Goal: Task Accomplishment & Management: Use online tool/utility

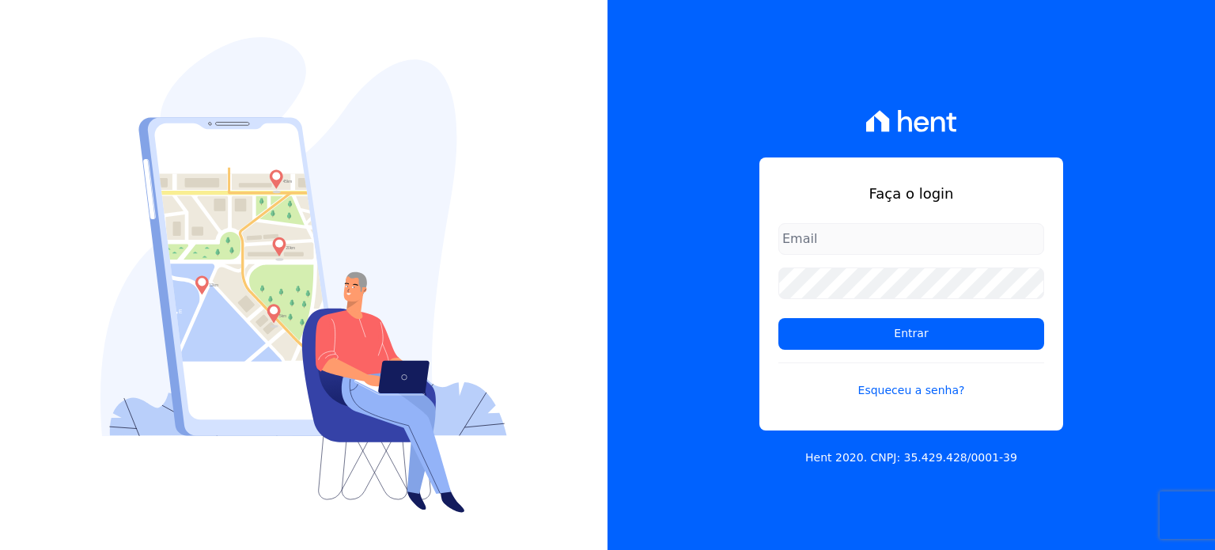
type input "[PERSON_NAME][EMAIL_ADDRESS][DOMAIN_NAME]"
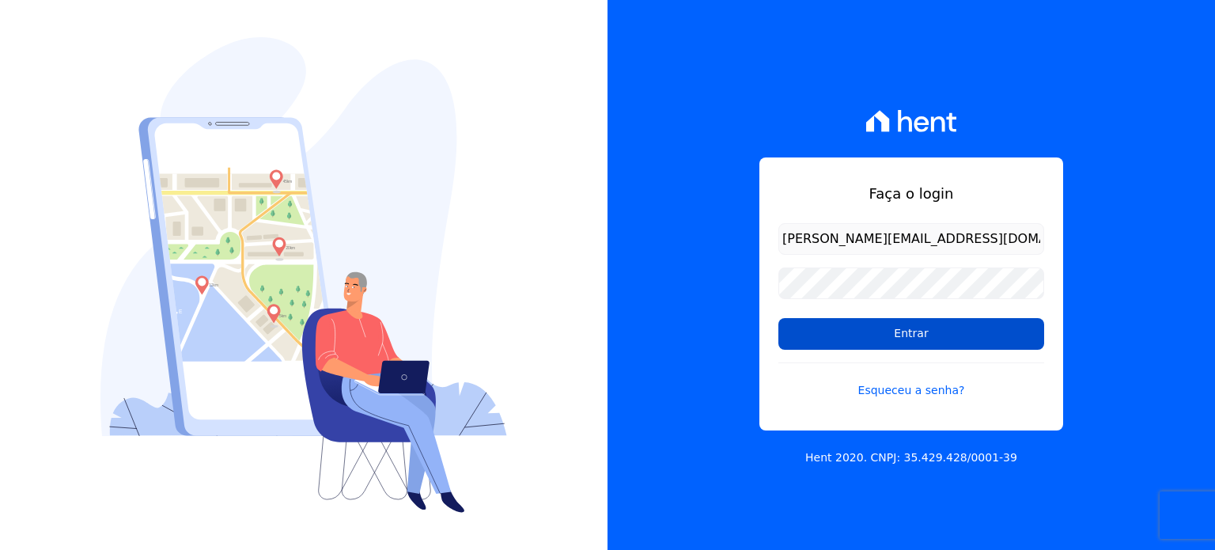
click at [890, 331] on input "Entrar" at bounding box center [911, 334] width 266 height 32
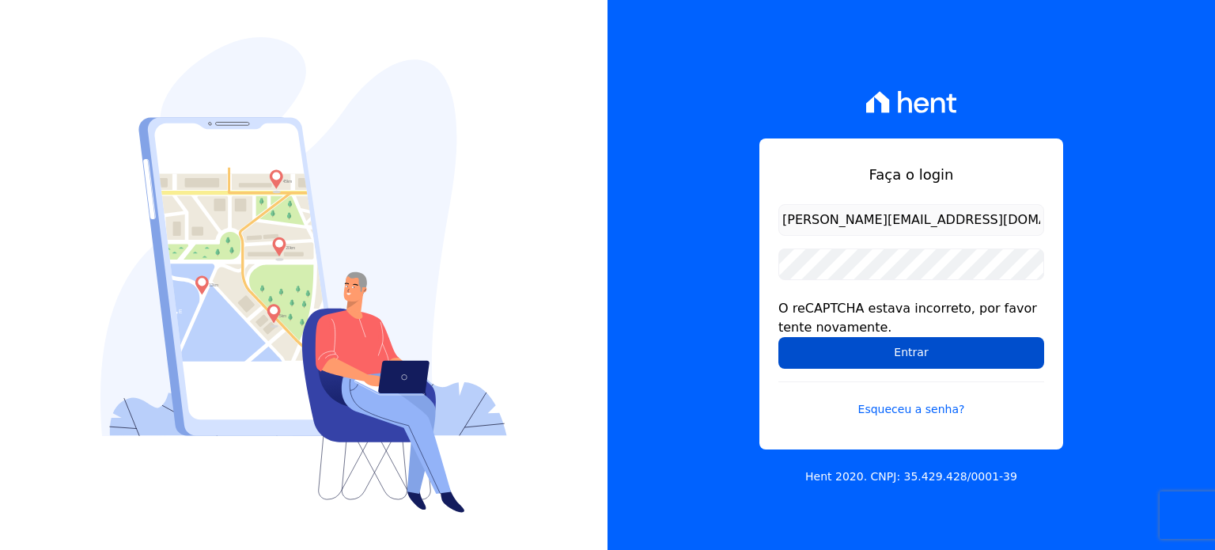
click at [895, 350] on input "Entrar" at bounding box center [911, 353] width 266 height 32
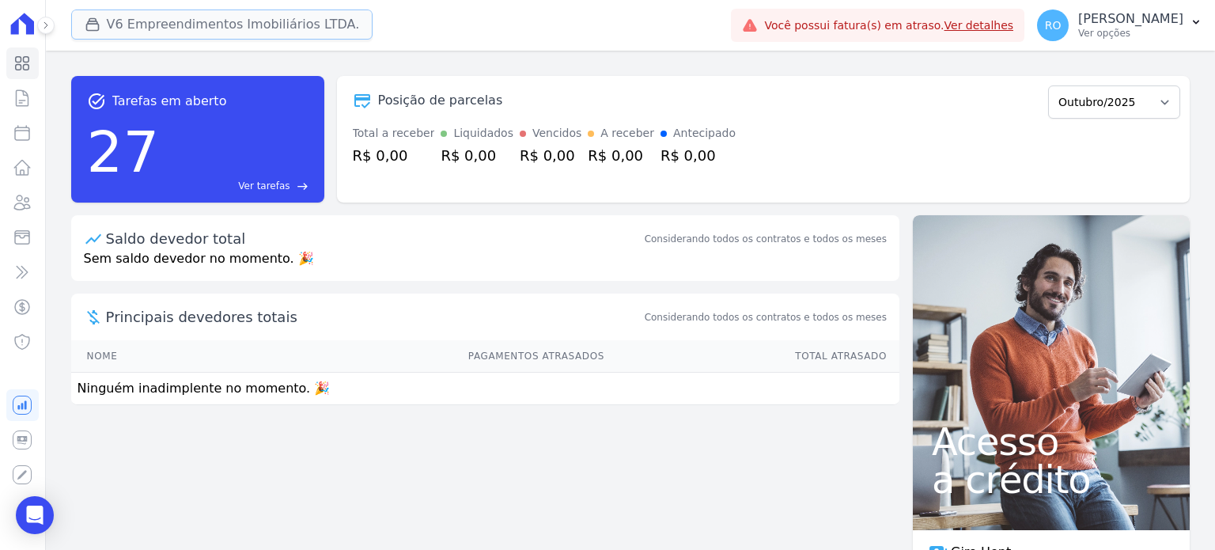
click at [248, 28] on button "V6 Empreendimentos Imobiliários LTDA." at bounding box center [222, 24] width 302 height 30
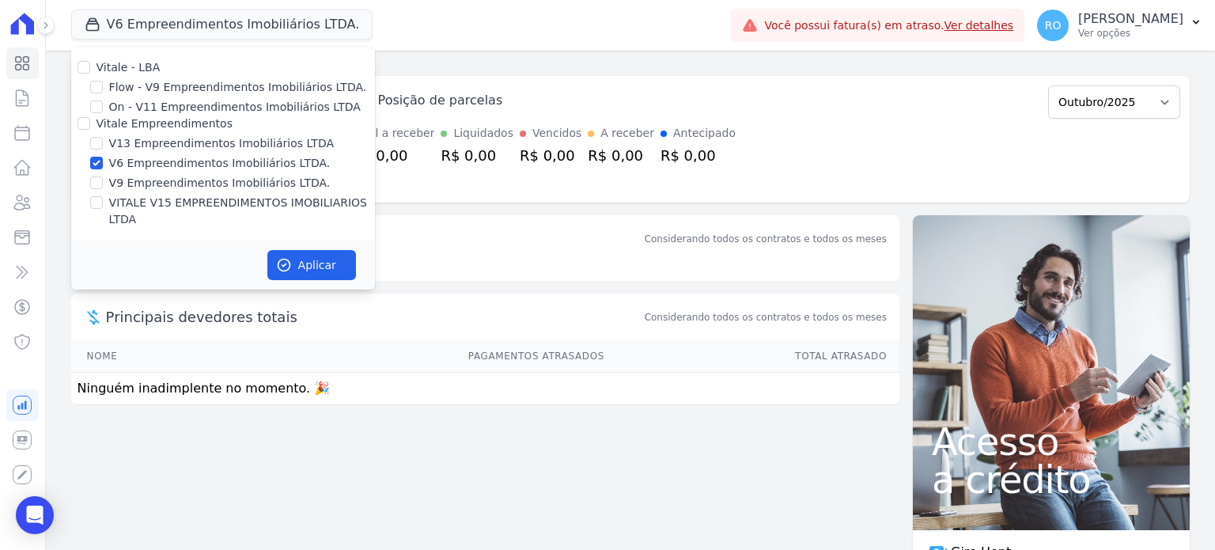
click at [183, 142] on label "V13 Empreendimentos Imobiliários LTDA" at bounding box center [221, 143] width 225 height 17
click at [103, 142] on input "V13 Empreendimentos Imobiliários LTDA" at bounding box center [96, 143] width 13 height 13
checkbox input "true"
click at [155, 168] on label "V6 Empreendimentos Imobiliários LTDA." at bounding box center [219, 163] width 221 height 17
click at [103, 168] on input "V6 Empreendimentos Imobiliários LTDA." at bounding box center [96, 163] width 13 height 13
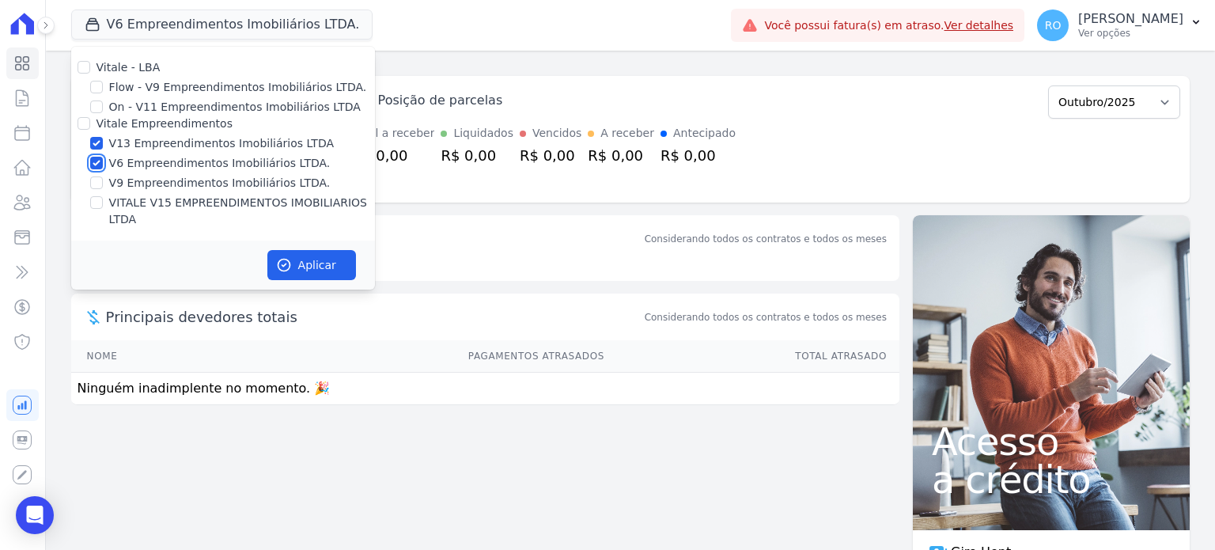
checkbox input "false"
click at [149, 197] on label "VITALE V15 EMPREENDIMENTOS IMOBILIARIOS LTDA" at bounding box center [242, 211] width 266 height 33
click at [103, 197] on input "VITALE V15 EMPREENDIMENTOS IMOBILIARIOS LTDA" at bounding box center [96, 202] width 13 height 13
checkbox input "true"
click at [297, 250] on button "Aplicar" at bounding box center [311, 265] width 89 height 30
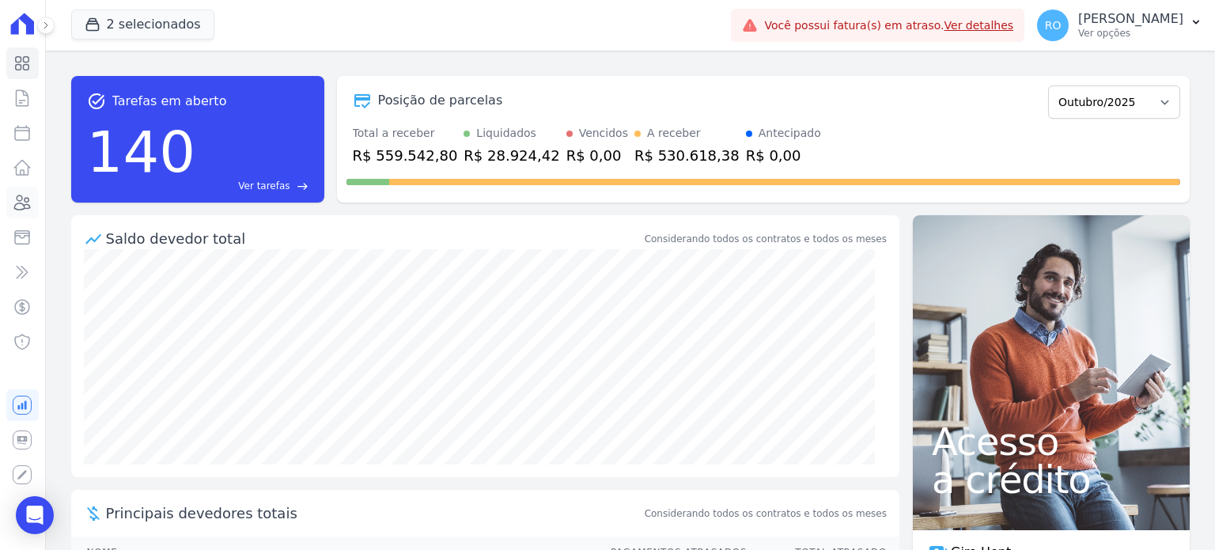
click at [19, 203] on icon at bounding box center [23, 202] width 16 height 14
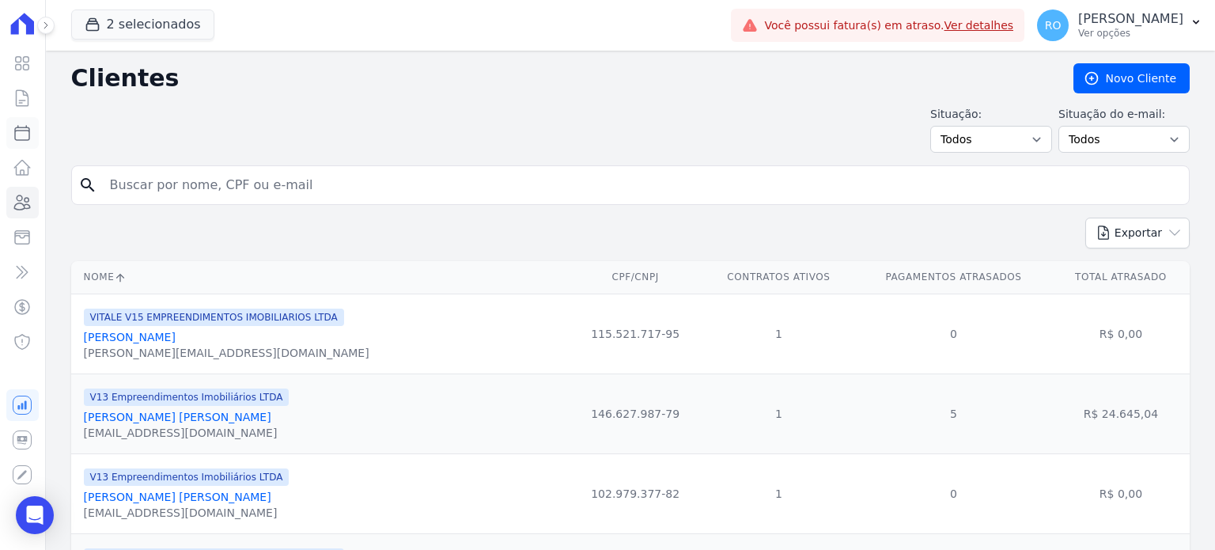
click at [36, 135] on link "Parcelas" at bounding box center [22, 133] width 32 height 32
select select
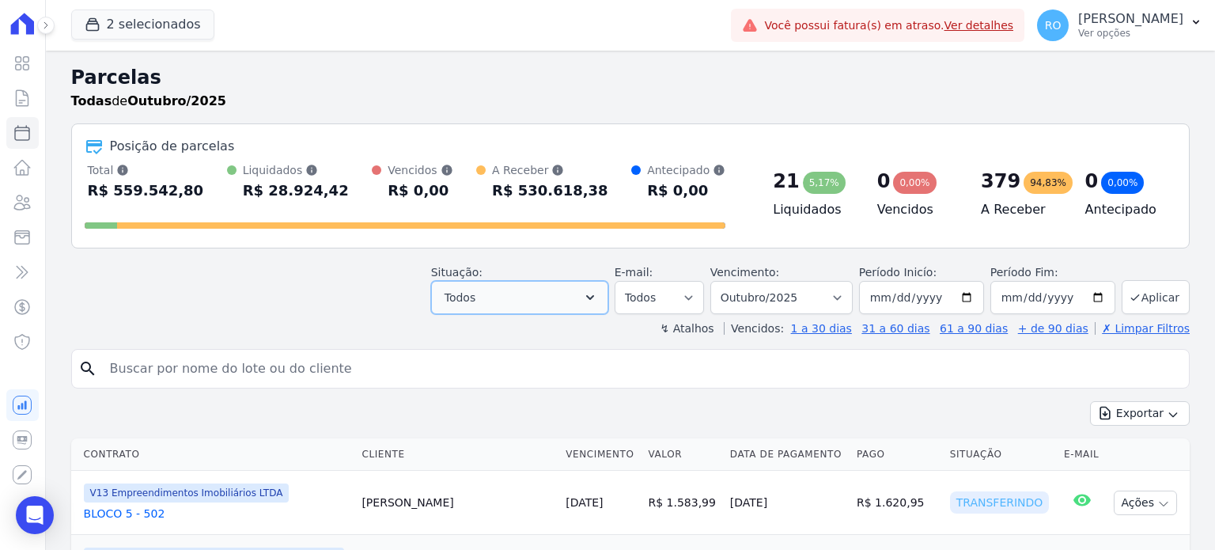
click at [544, 293] on button "Todos" at bounding box center [519, 297] width 177 height 33
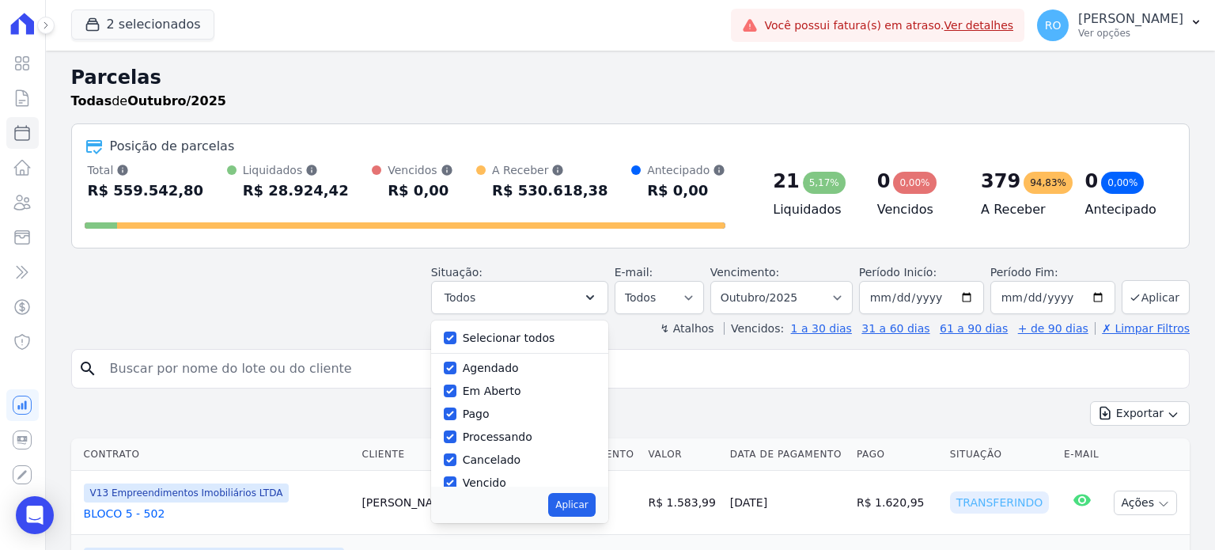
click at [497, 335] on label "Selecionar todos" at bounding box center [509, 337] width 93 height 13
click at [456, 335] on input "Selecionar todos" at bounding box center [450, 337] width 13 height 13
checkbox input "false"
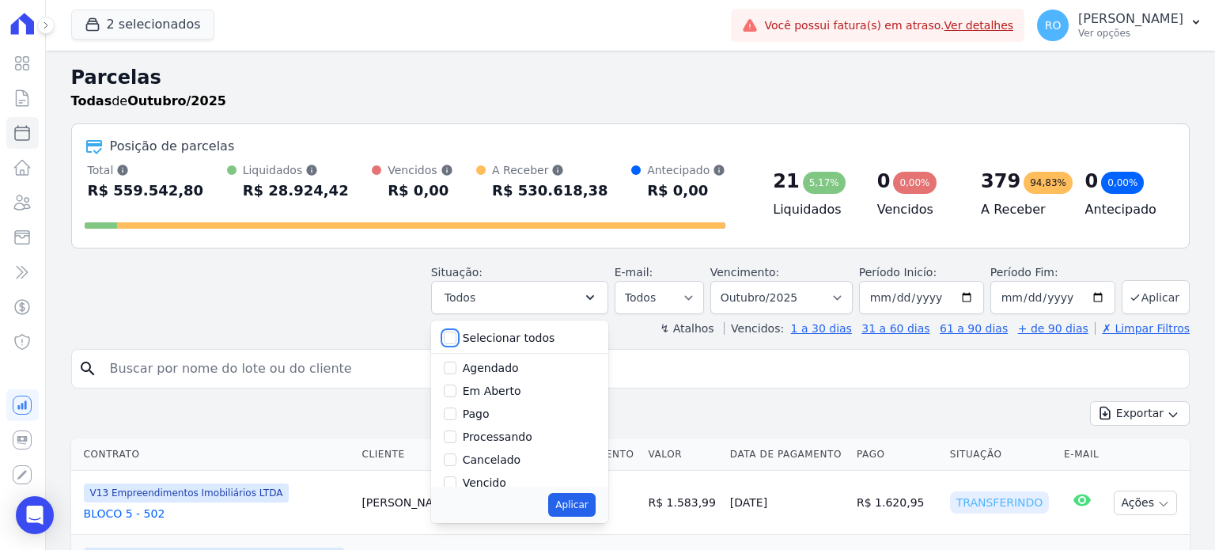
checkbox input "false"
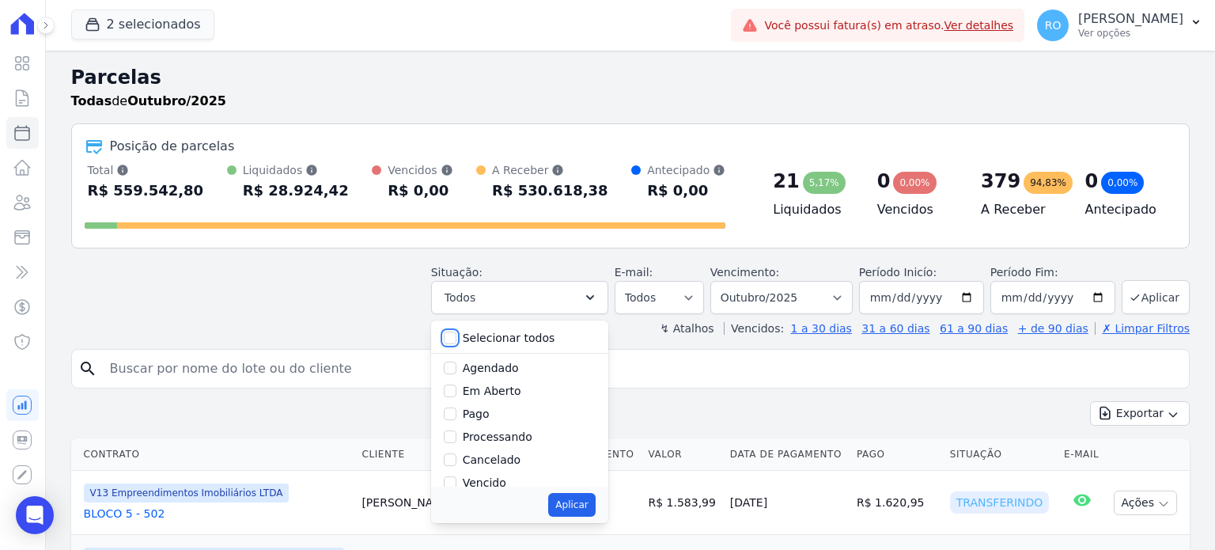
checkbox input "false"
click at [490, 388] on label "Pago" at bounding box center [476, 387] width 27 height 13
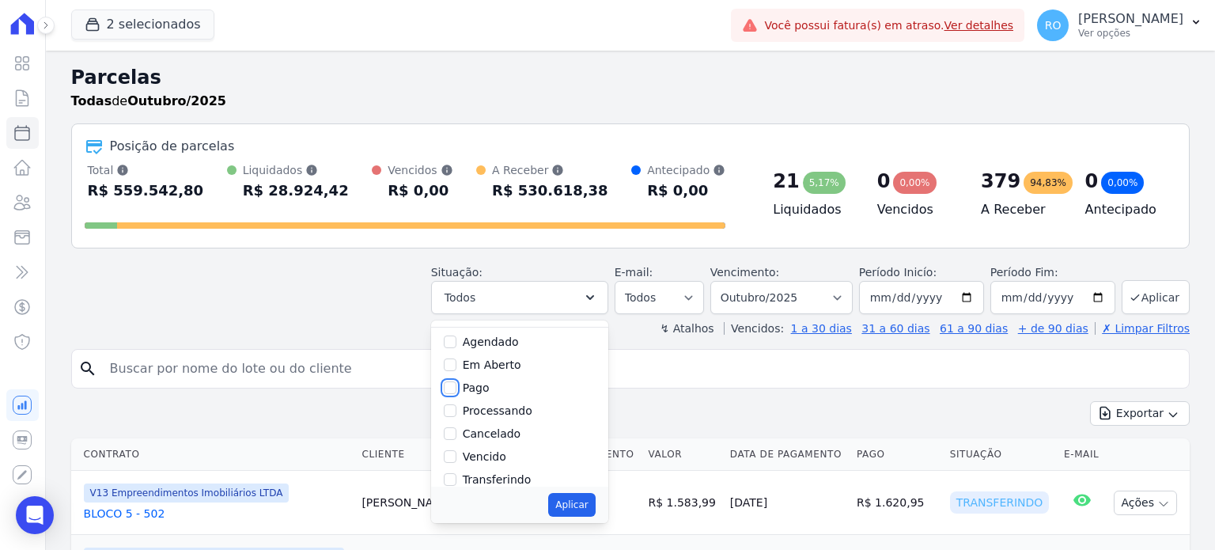
click at [456, 388] on input "Pago" at bounding box center [450, 387] width 13 height 13
checkbox input "true"
click at [506, 397] on label "Transferindo" at bounding box center [497, 400] width 69 height 13
click at [456, 397] on input "Transferindo" at bounding box center [450, 400] width 13 height 13
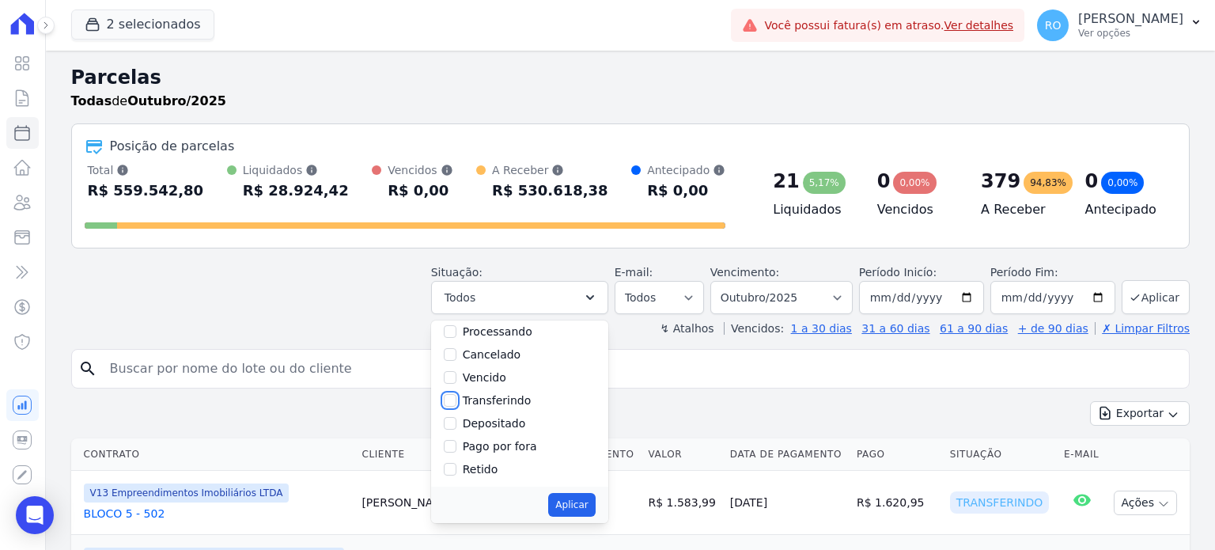
checkbox input "true"
click at [506, 420] on label "Depositado" at bounding box center [494, 423] width 63 height 13
click at [456, 420] on input "Depositado" at bounding box center [450, 423] width 13 height 13
checkbox input "true"
click at [574, 500] on button "Aplicar" at bounding box center [571, 505] width 47 height 24
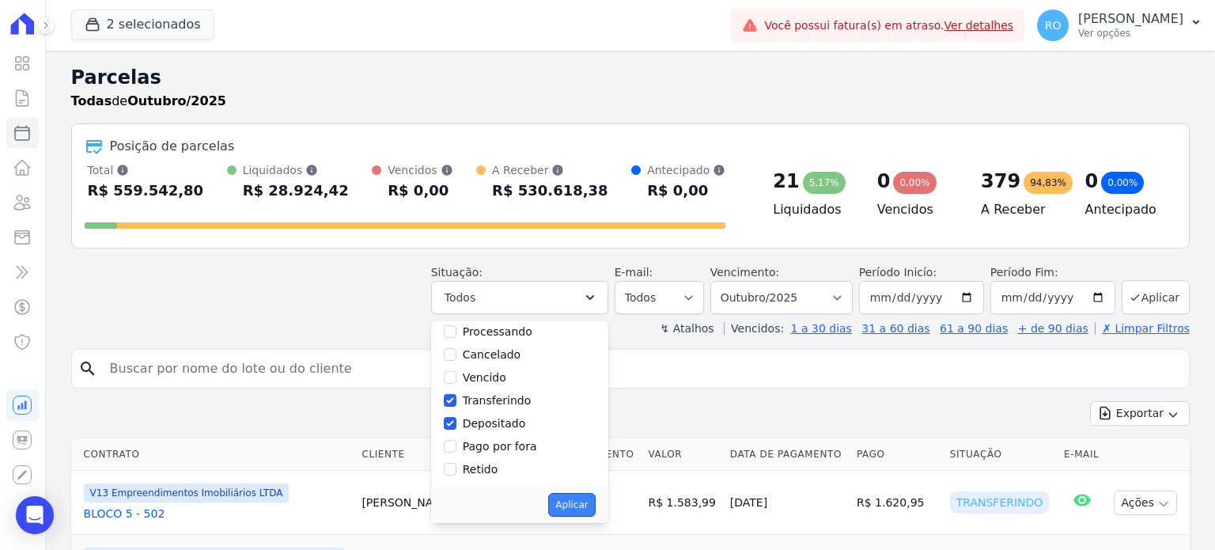
select select "paid"
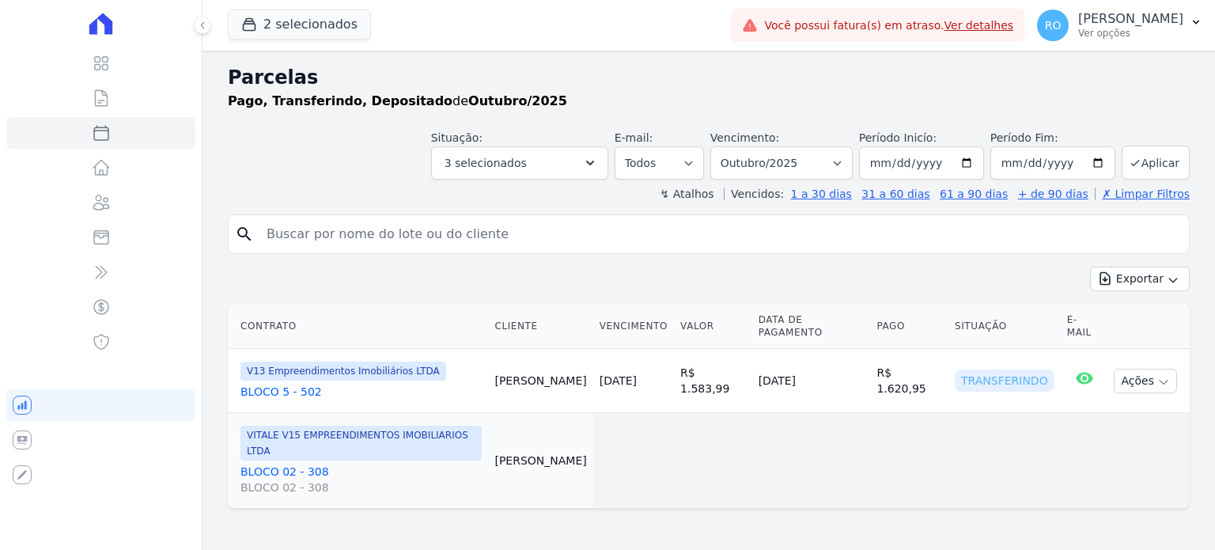
select select
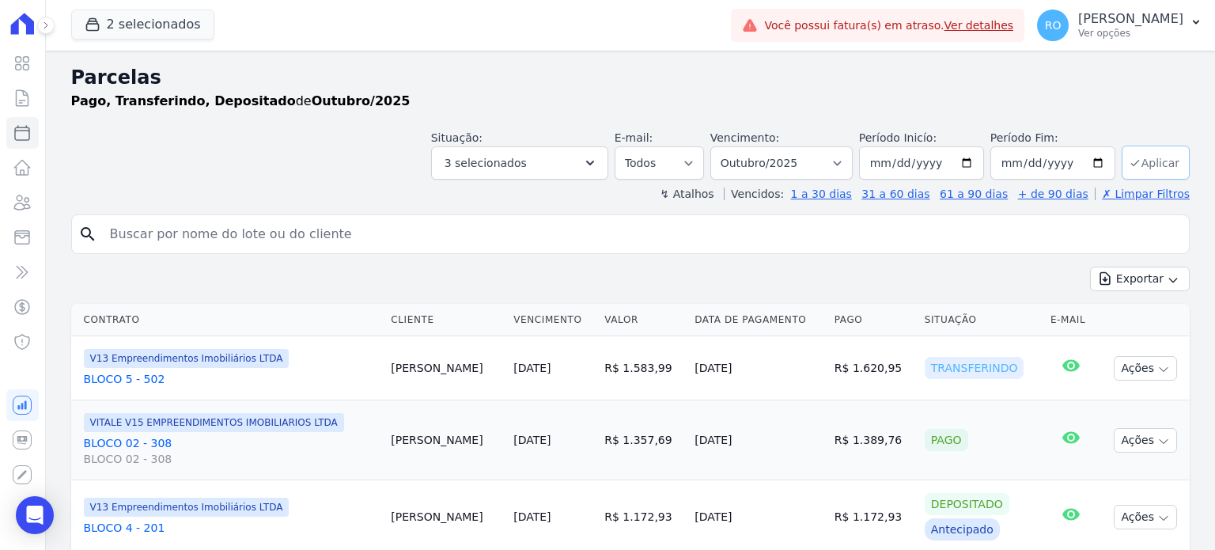
click at [1155, 162] on button "Aplicar" at bounding box center [1155, 163] width 68 height 34
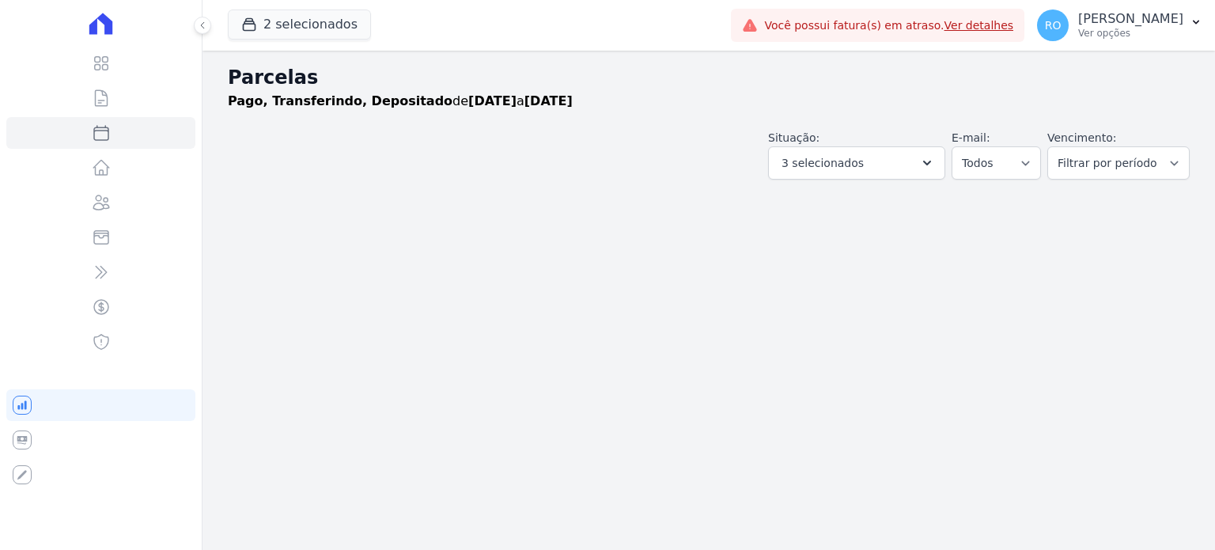
select select
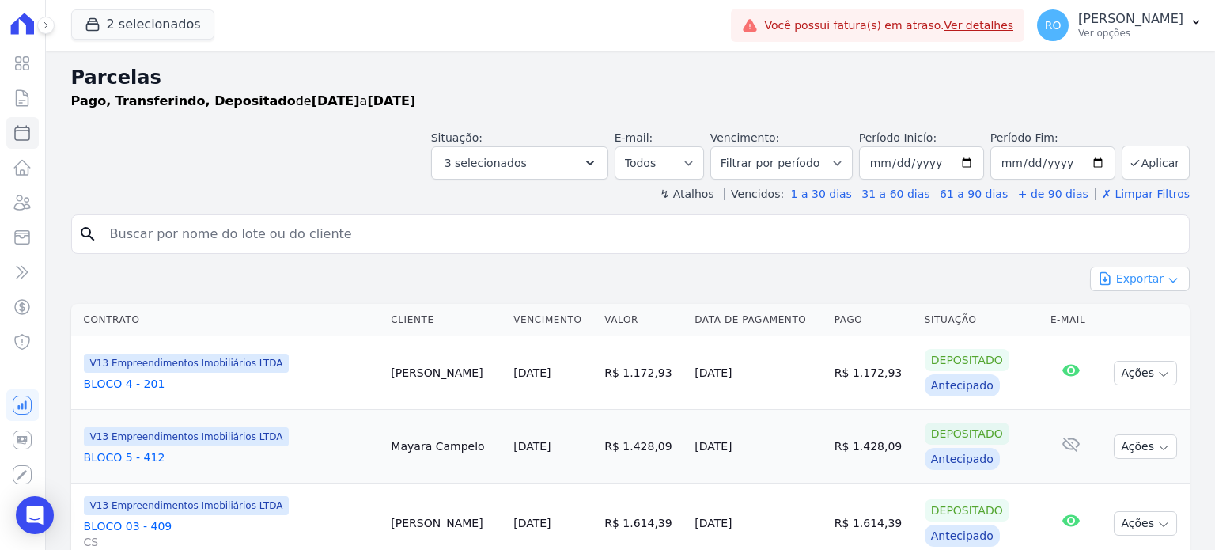
click at [1137, 278] on button "Exportar" at bounding box center [1140, 279] width 100 height 25
click at [1123, 342] on span "Exportar CSV" at bounding box center [1138, 343] width 84 height 16
click at [1099, 18] on div "RO Rafael Oliveira Ver opções" at bounding box center [1110, 25] width 146 height 32
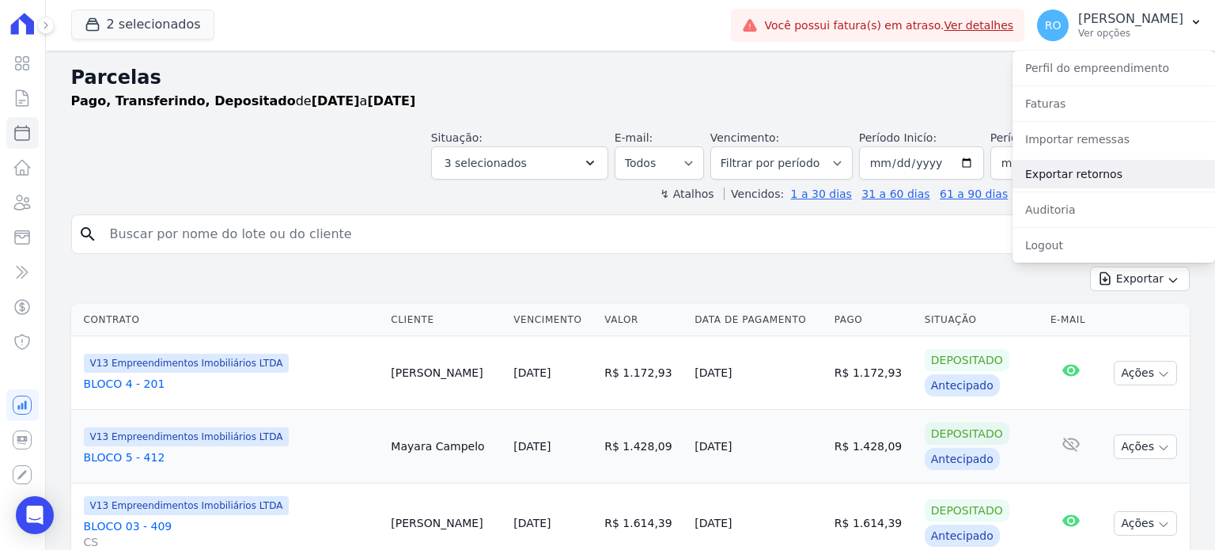
click at [1075, 175] on link "Exportar retornos" at bounding box center [1113, 174] width 202 height 28
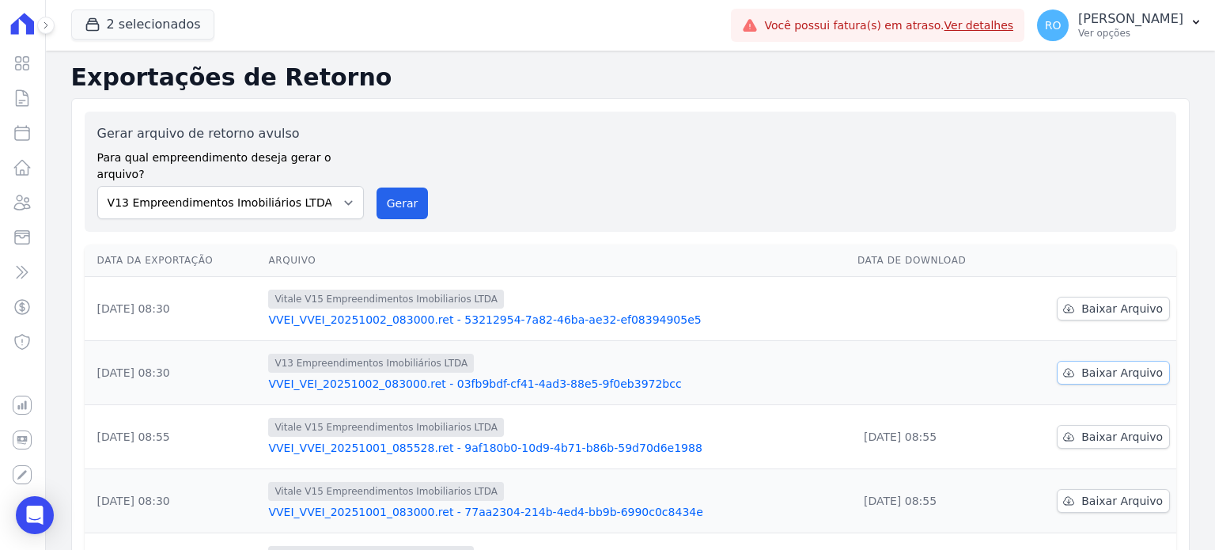
click at [1057, 361] on link "Baixar Arquivo" at bounding box center [1113, 373] width 113 height 24
click at [1076, 297] on link "Baixar Arquivo" at bounding box center [1113, 309] width 113 height 24
click at [391, 187] on button "Gerar" at bounding box center [402, 203] width 52 height 32
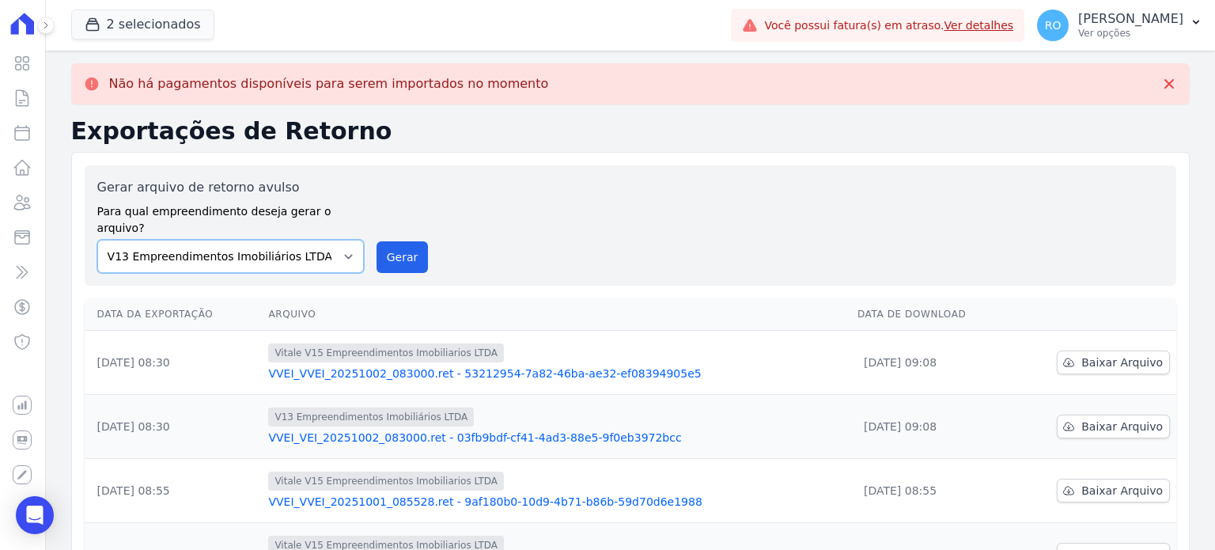
click at [358, 240] on select "Flow - V9 Empreendimentos Imobiliários LTDA. On - V11 Empreendimentos Imobiliár…" at bounding box center [230, 256] width 267 height 33
select select "43a01992-2921-4595-aa0d-28e05d992a61"
click at [97, 240] on select "Flow - V9 Empreendimentos Imobiliários LTDA. On - V11 Empreendimentos Imobiliár…" at bounding box center [230, 256] width 267 height 33
click at [379, 241] on button "Gerar" at bounding box center [402, 257] width 52 height 32
